Goal: Check status: Check status

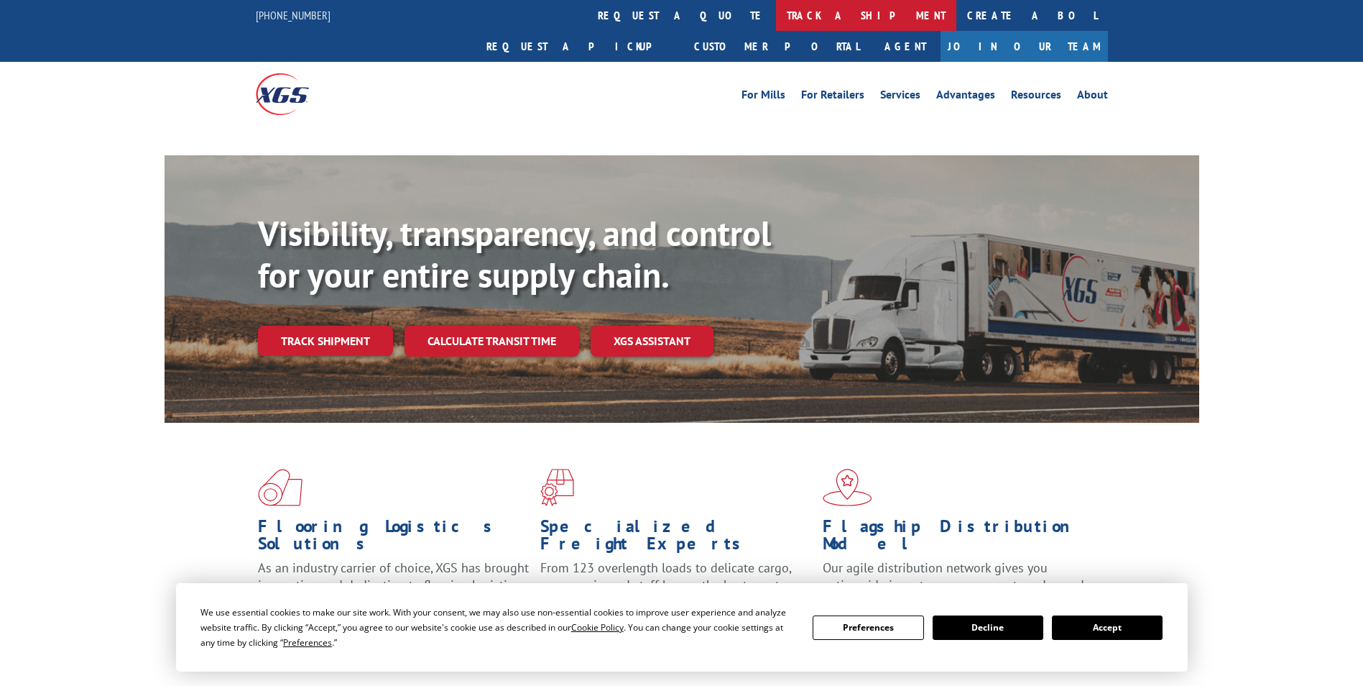
click at [776, 5] on link "track a shipment" at bounding box center [866, 15] width 180 height 31
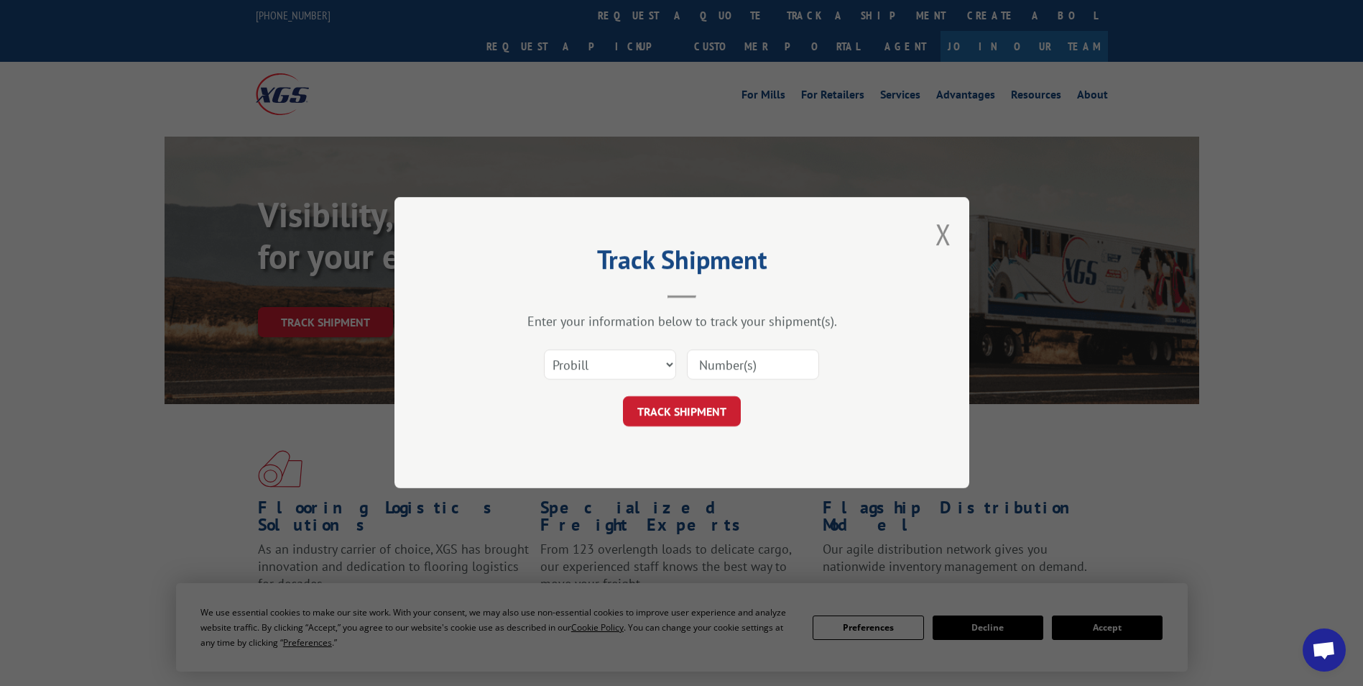
click at [621, 360] on select "Select category... Probill BOL PO" at bounding box center [610, 365] width 132 height 30
select select "po"
click at [544, 350] on select "Select category... Probill BOL PO" at bounding box center [610, 365] width 132 height 30
click at [731, 369] on input at bounding box center [753, 365] width 132 height 30
paste input "02502375"
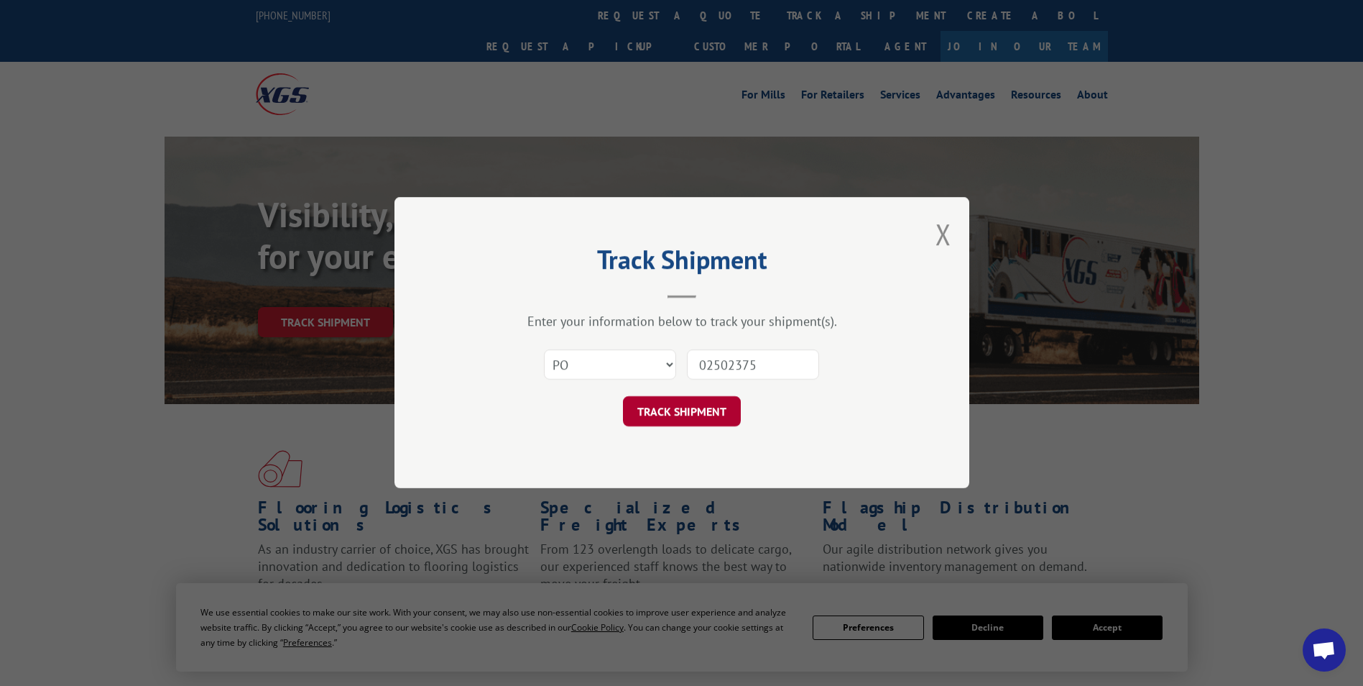
type input "02502375"
click at [701, 405] on button "TRACK SHIPMENT" at bounding box center [682, 412] width 118 height 30
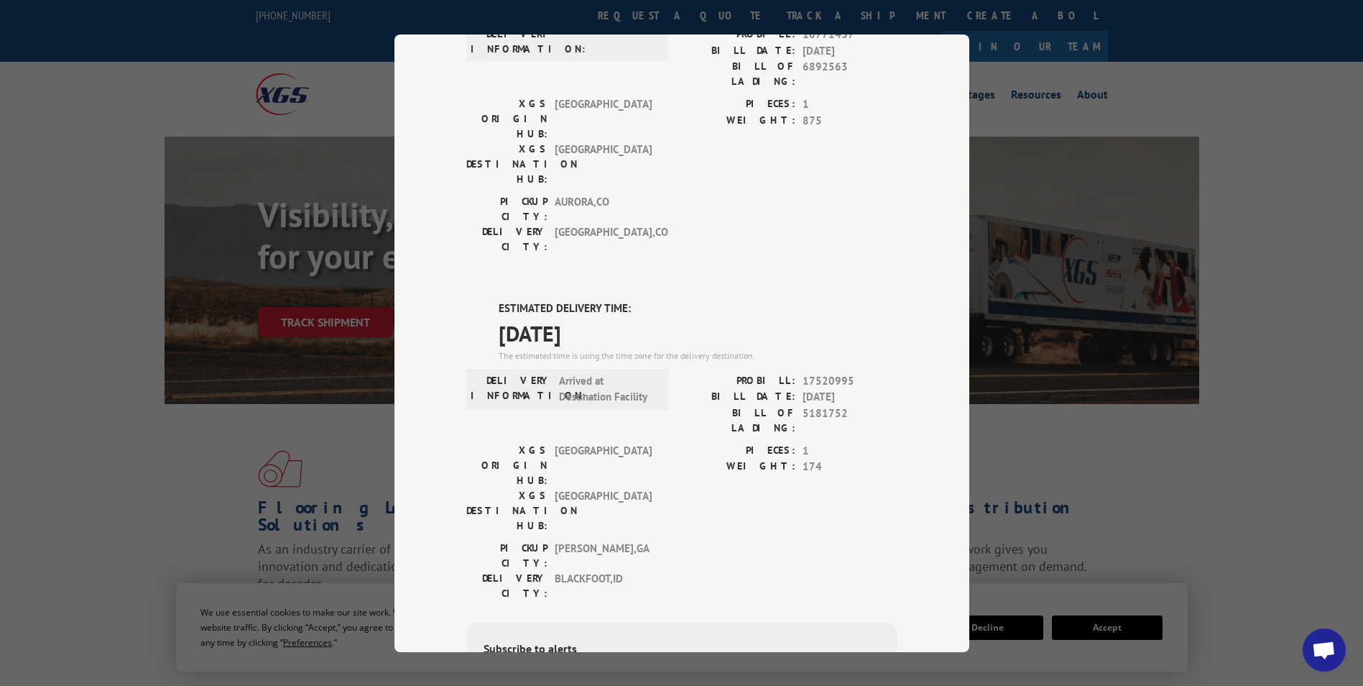
scroll to position [216, 0]
